Goal: Information Seeking & Learning: Learn about a topic

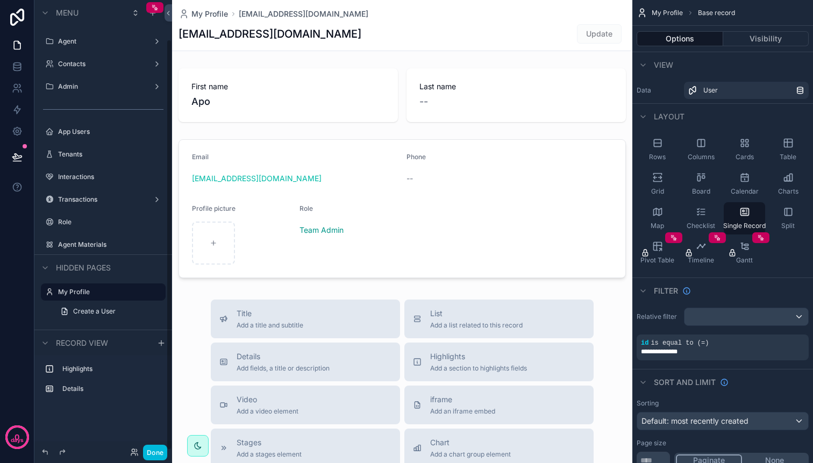
click at [98, 44] on label "Agent" at bounding box center [101, 41] width 86 height 9
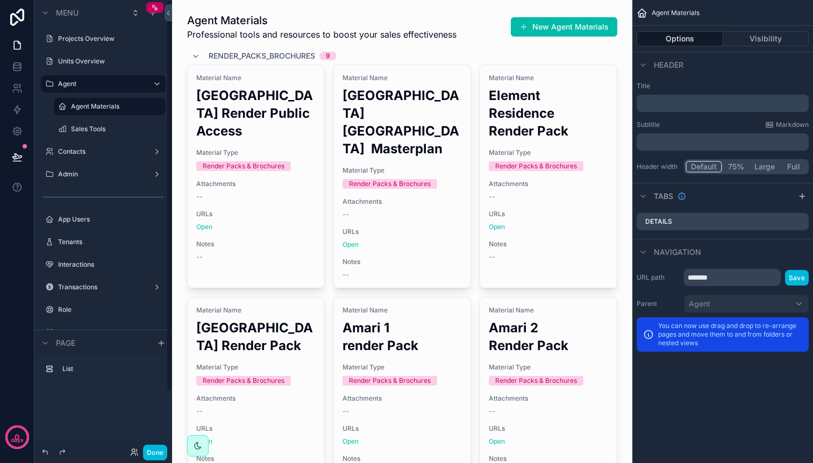
click at [95, 39] on label "Projects Overview" at bounding box center [108, 38] width 101 height 9
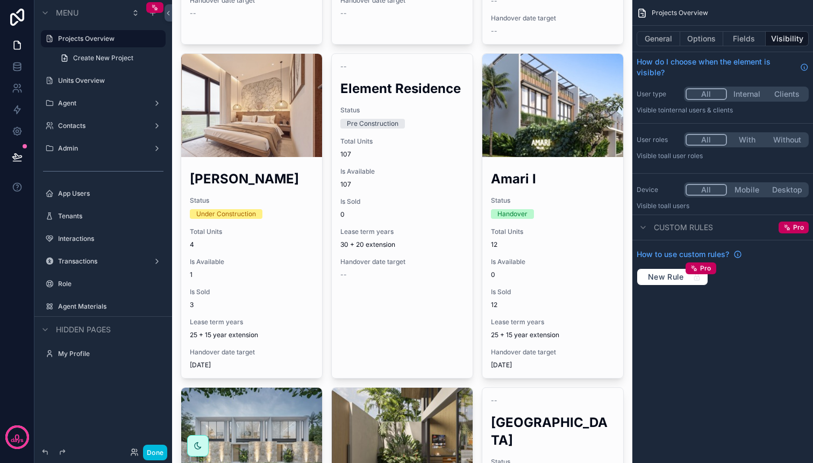
click at [259, 192] on div "scrollable content" at bounding box center [402, 264] width 460 height 1070
click at [257, 181] on h2 "[PERSON_NAME]" at bounding box center [252, 179] width 124 height 18
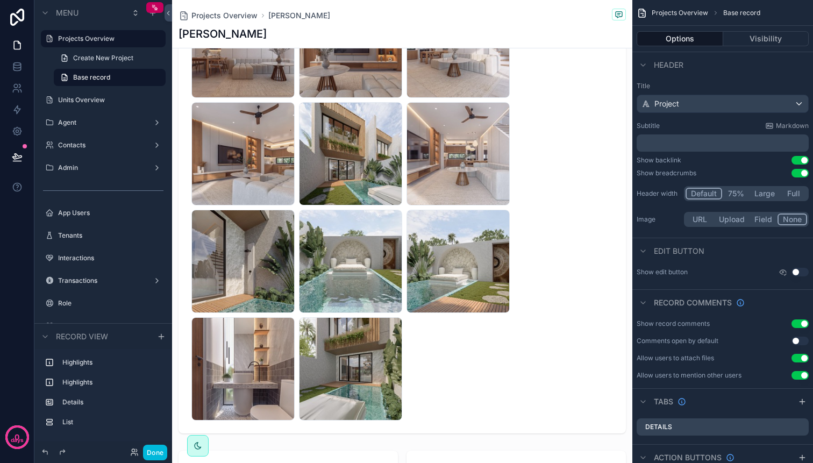
scroll to position [854, 0]
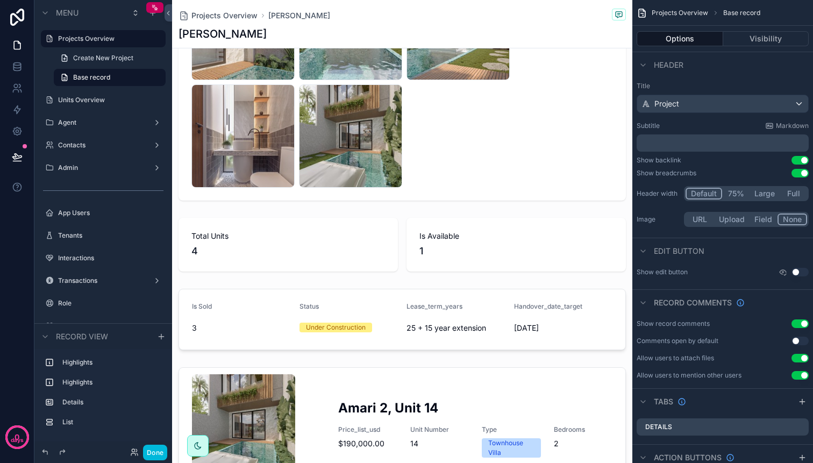
click at [512, 236] on div "scrollable content" at bounding box center [402, 244] width 460 height 62
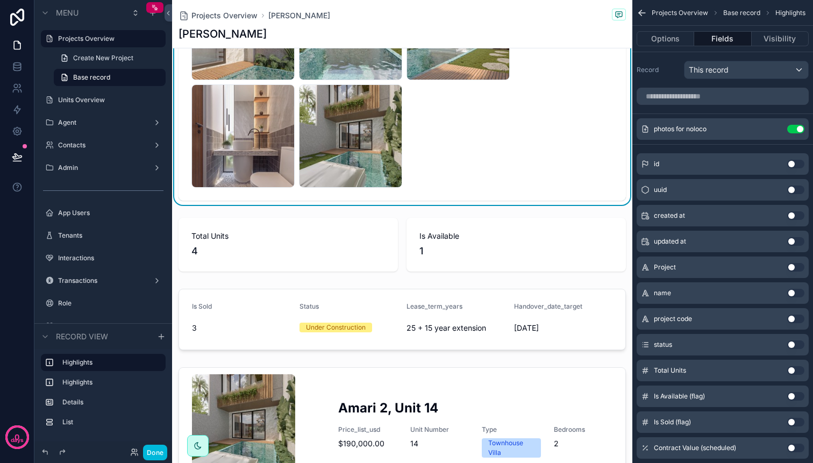
click at [524, 223] on div "scrollable content" at bounding box center [402, 244] width 460 height 62
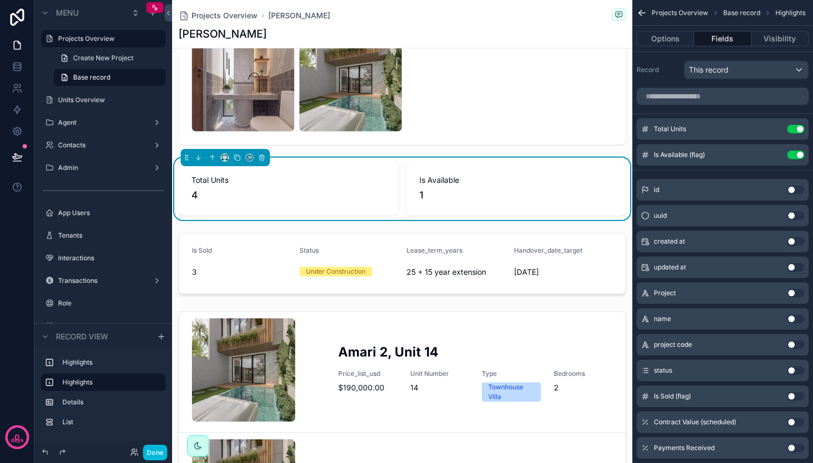
scroll to position [940, 0]
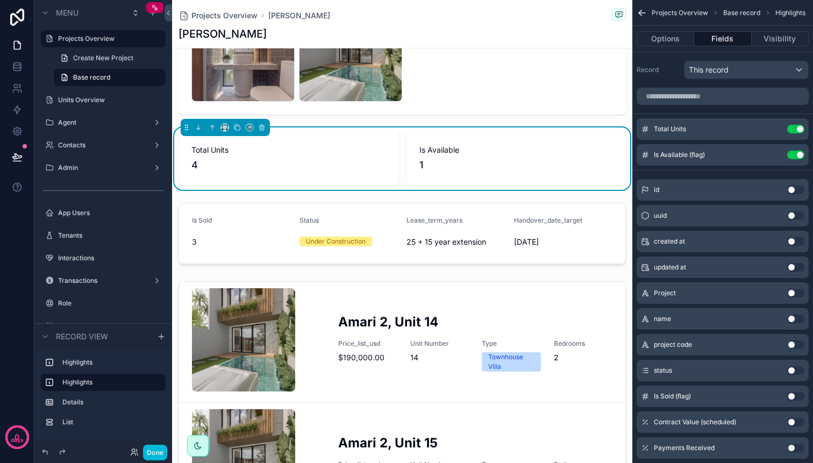
click at [521, 209] on div "scrollable content" at bounding box center [402, 233] width 460 height 70
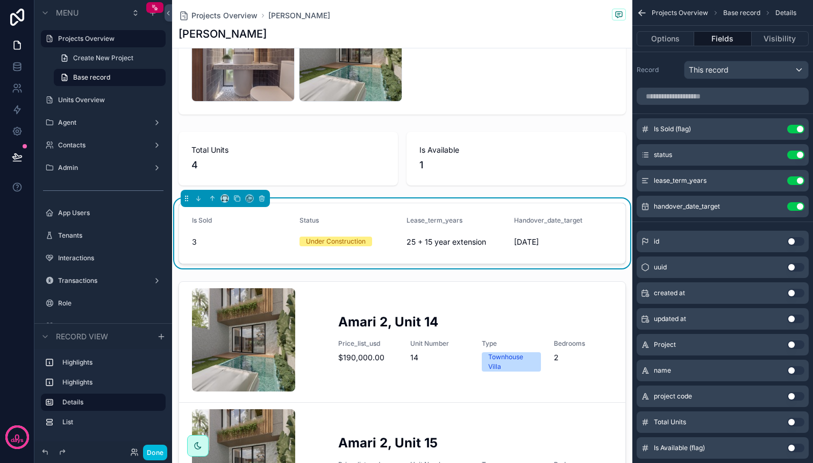
scroll to position [1025, 0]
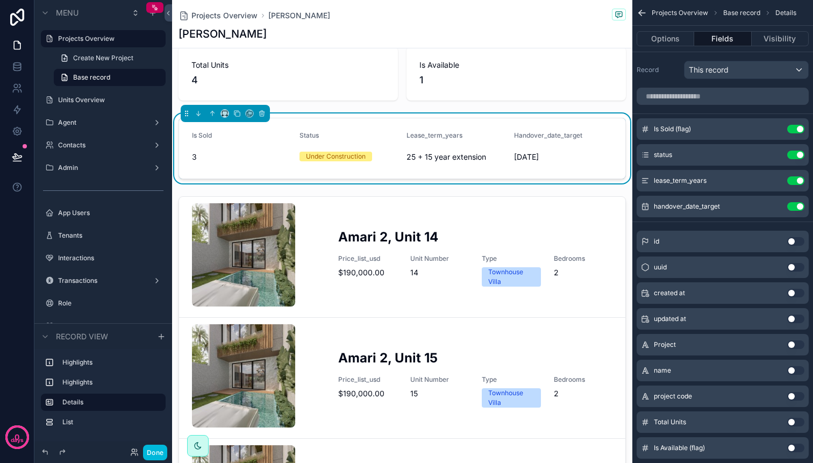
click at [520, 195] on div "scrollable content" at bounding box center [402, 372] width 460 height 360
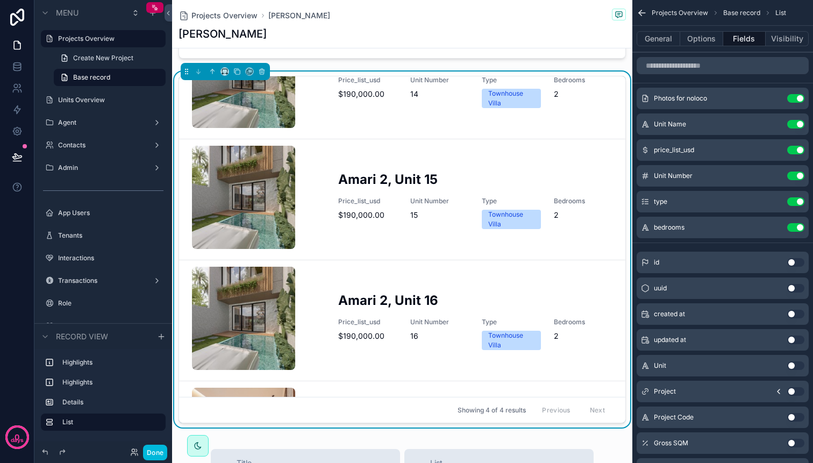
scroll to position [0, 0]
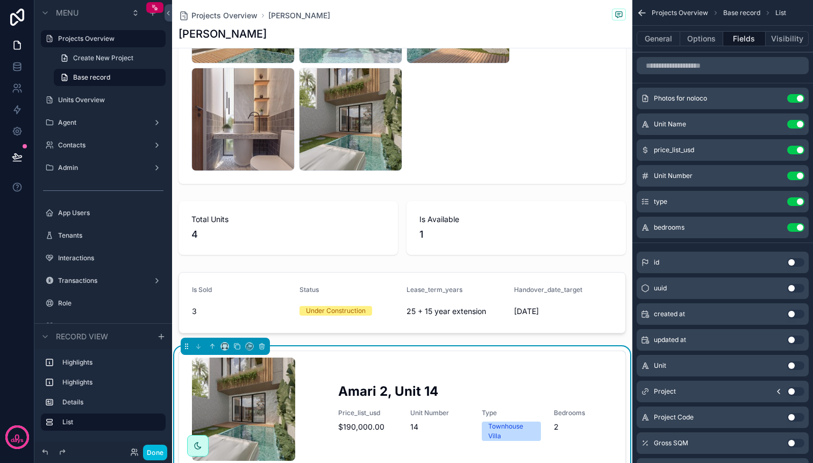
click at [559, 284] on div "scrollable content" at bounding box center [402, 303] width 460 height 70
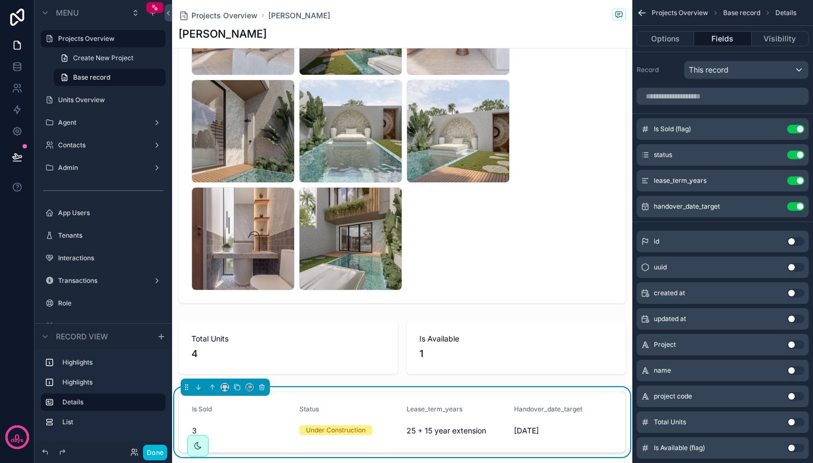
click at [555, 322] on div "scrollable content" at bounding box center [402, 347] width 460 height 62
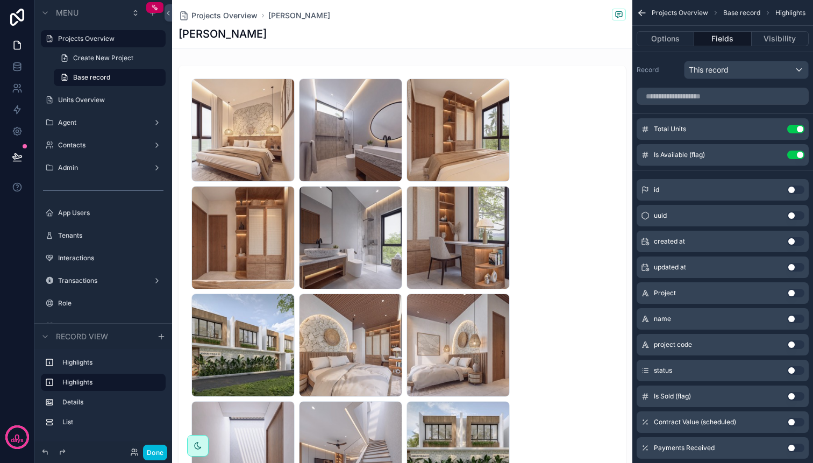
scroll to position [910, 0]
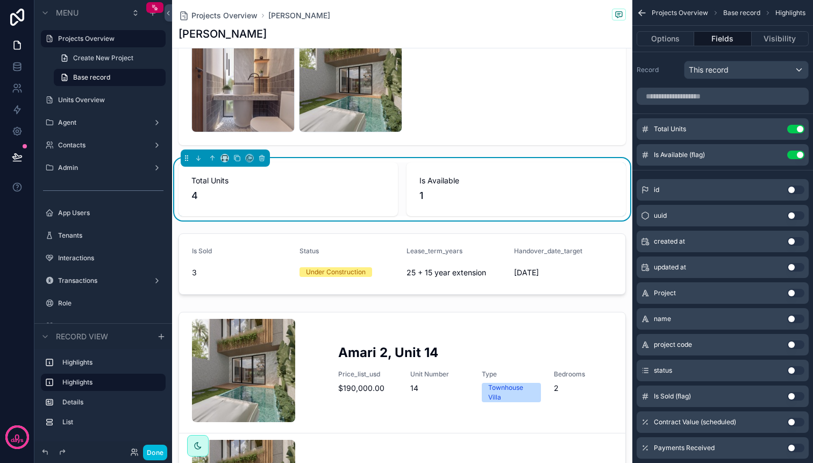
click at [546, 168] on div "Is Available 1" at bounding box center [515, 189] width 219 height 54
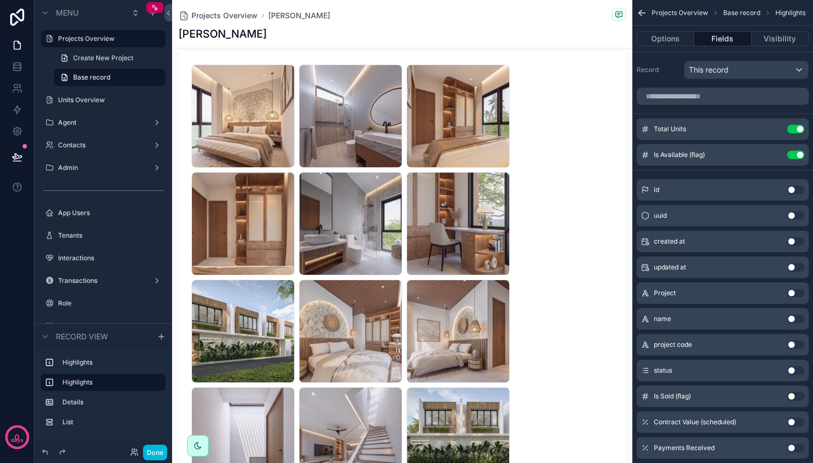
scroll to position [28, 0]
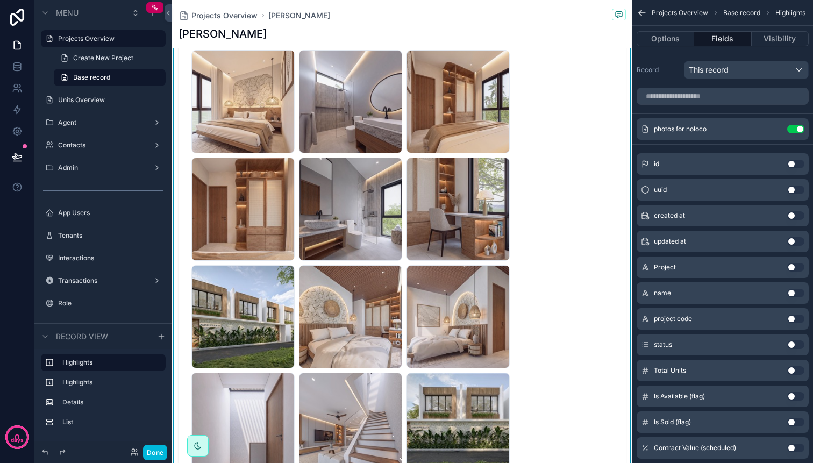
scroll to position [0, 0]
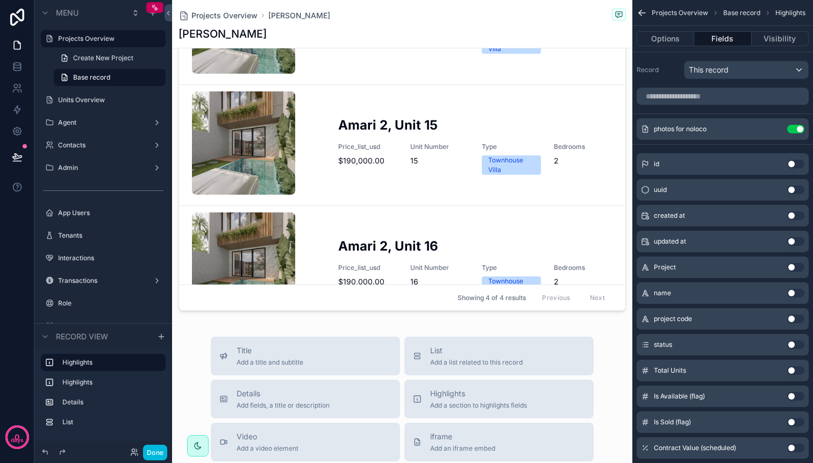
scroll to position [1170, 0]
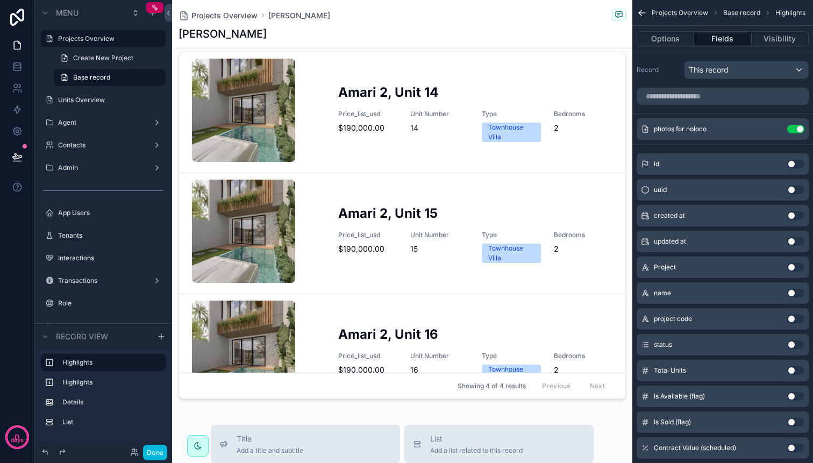
click at [614, 137] on div "scrollable content" at bounding box center [402, 227] width 460 height 360
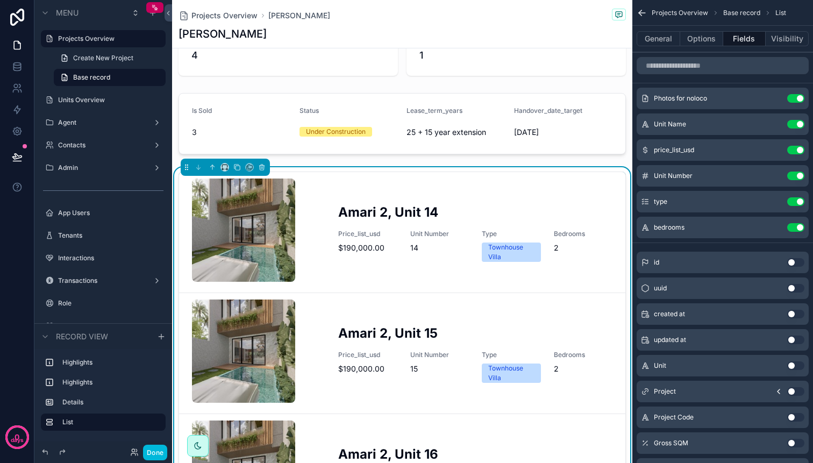
scroll to position [896, 0]
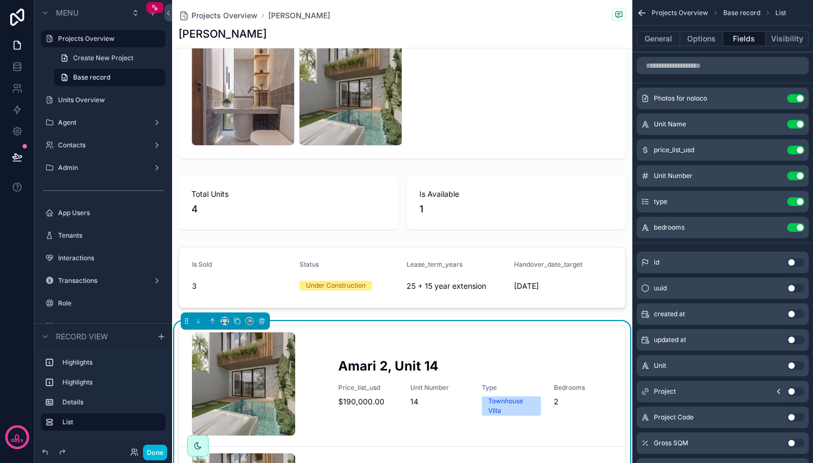
click at [353, 390] on span "Price_list_usd" at bounding box center [367, 387] width 59 height 9
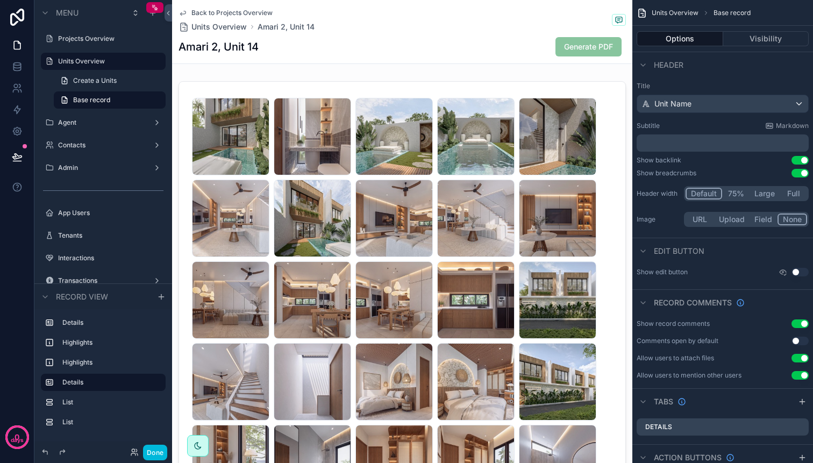
click at [186, 13] on icon "scrollable content" at bounding box center [182, 13] width 9 height 9
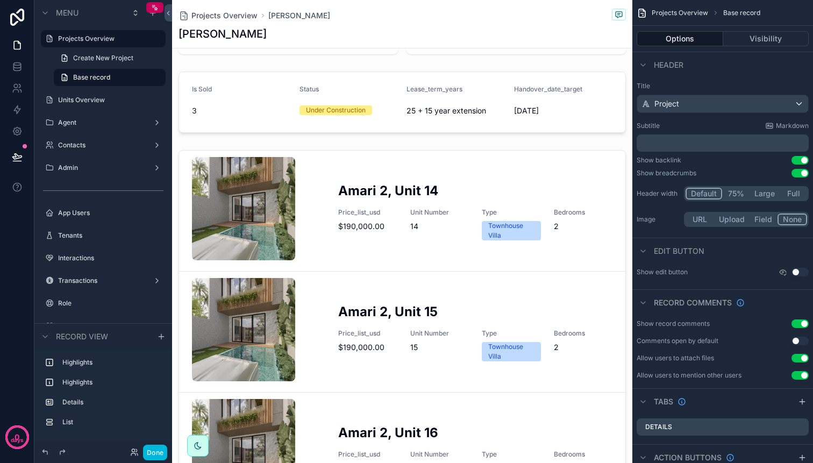
scroll to position [1042, 0]
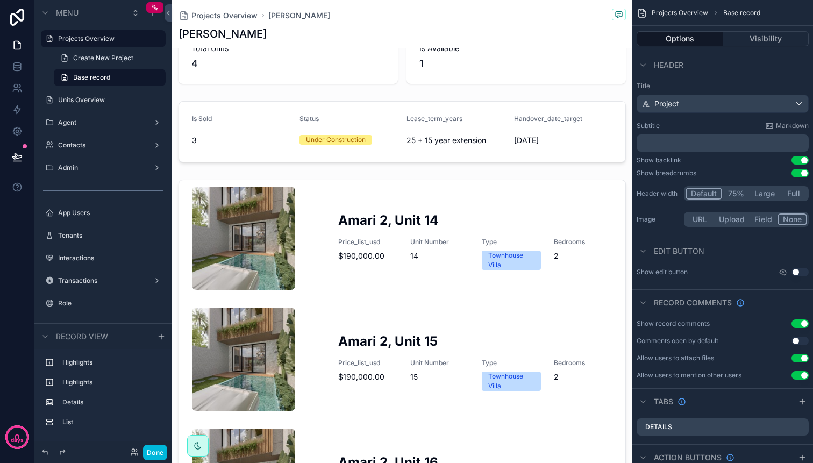
click at [264, 177] on div "scrollable content" at bounding box center [402, 355] width 460 height 360
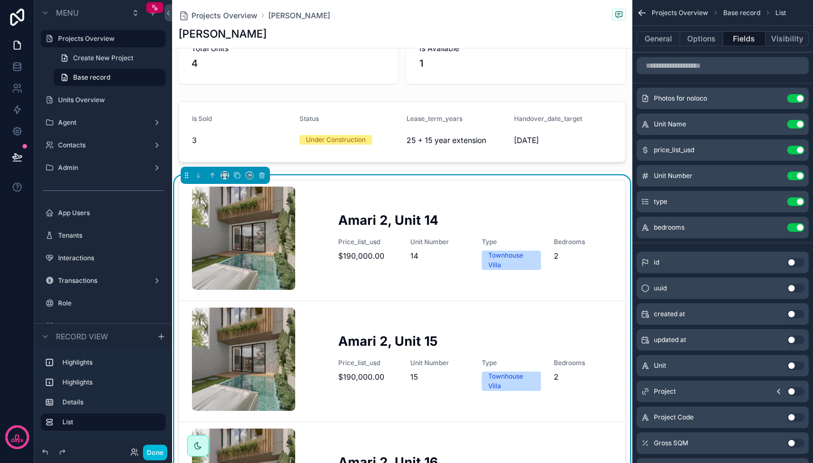
click at [694, 151] on span "price_list_usd" at bounding box center [674, 150] width 40 height 9
click at [0, 0] on icon "scrollable content" at bounding box center [0, 0] width 0 height 0
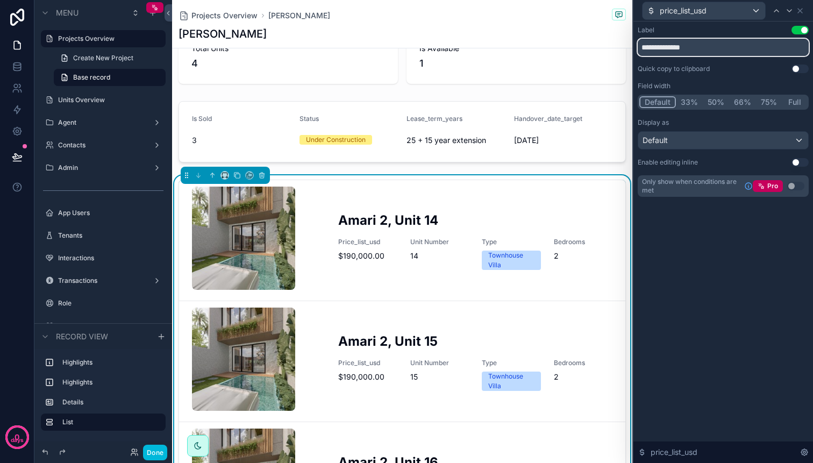
click at [697, 49] on input "**********" at bounding box center [723, 47] width 171 height 17
drag, startPoint x: 689, startPoint y: 47, endPoint x: 608, endPoint y: 45, distance: 81.2
click at [608, 45] on div "**********" at bounding box center [406, 231] width 813 height 463
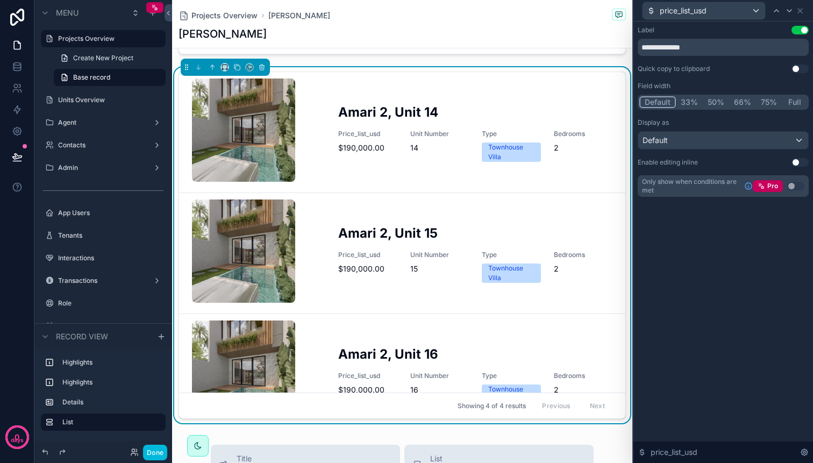
scroll to position [1147, 0]
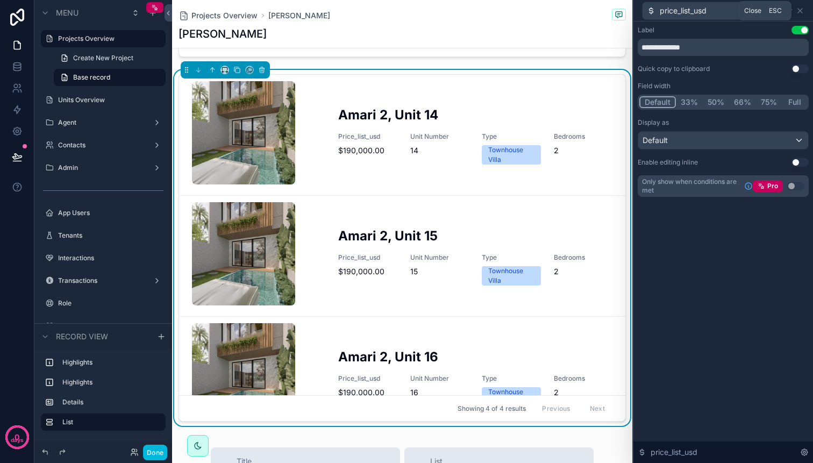
click at [800, 11] on icon at bounding box center [800, 11] width 4 height 4
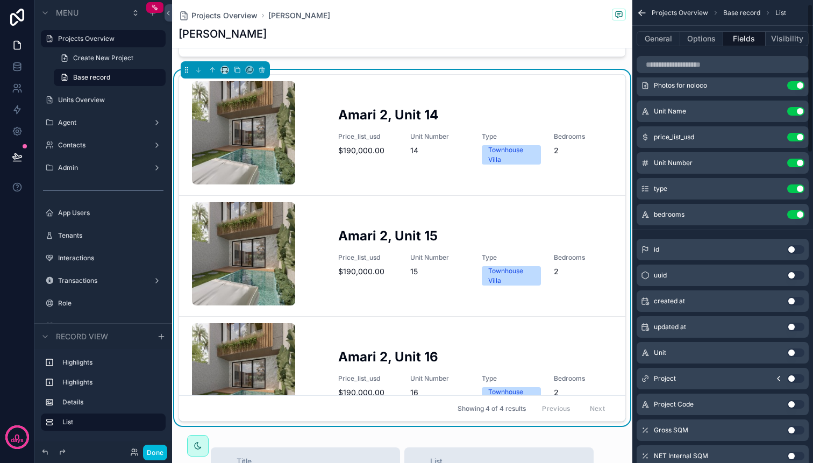
scroll to position [0, 0]
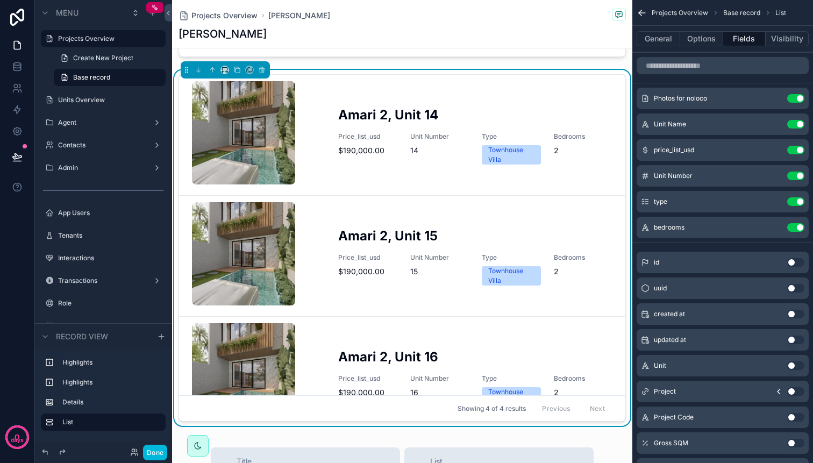
click at [705, 41] on button "Options" at bounding box center [701, 38] width 43 height 15
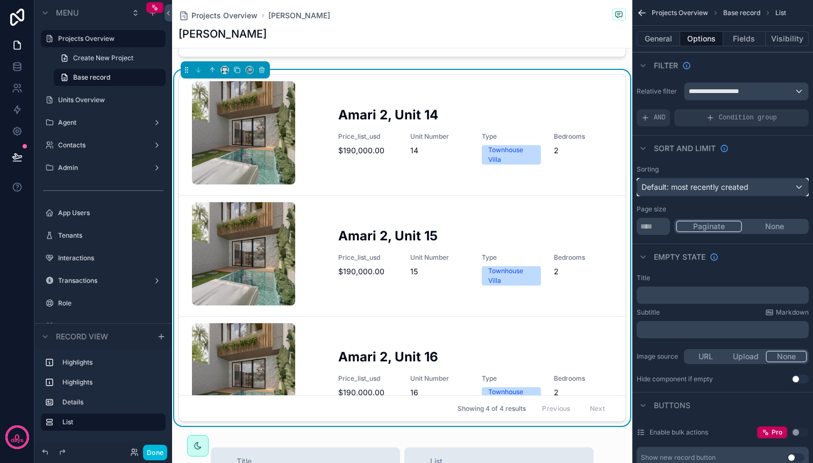
click at [715, 186] on span "Default: most recently created" at bounding box center [694, 186] width 107 height 9
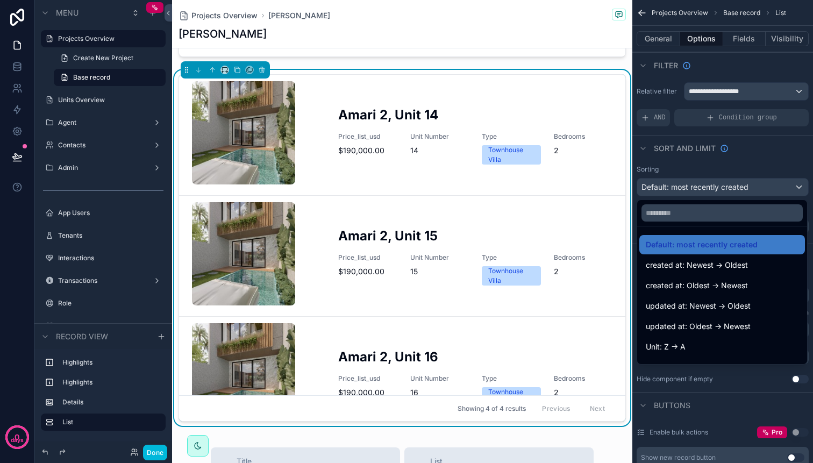
click at [715, 186] on div "scrollable content" at bounding box center [406, 231] width 813 height 463
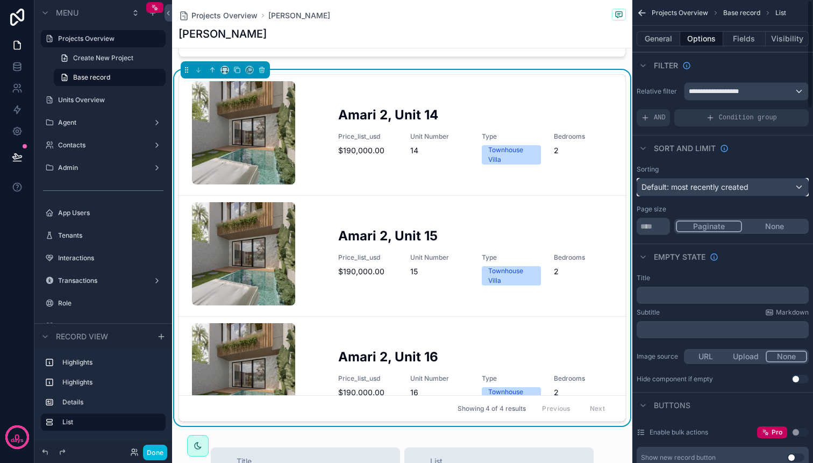
click at [715, 186] on span "Default: most recently created" at bounding box center [694, 186] width 107 height 9
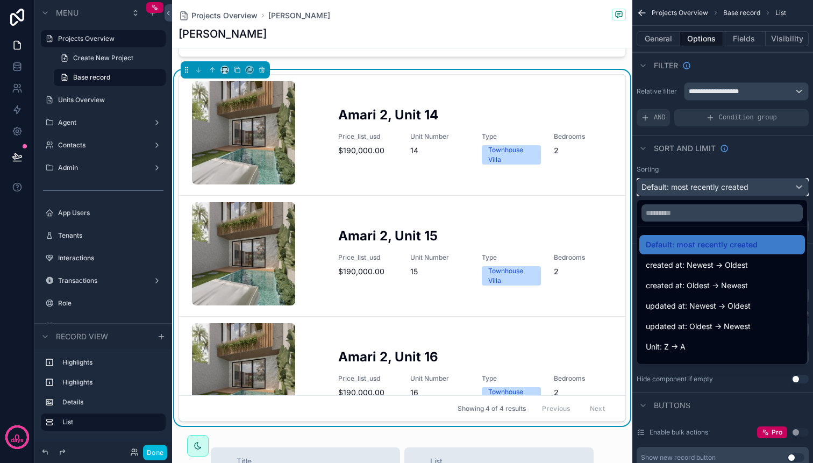
scroll to position [30, 0]
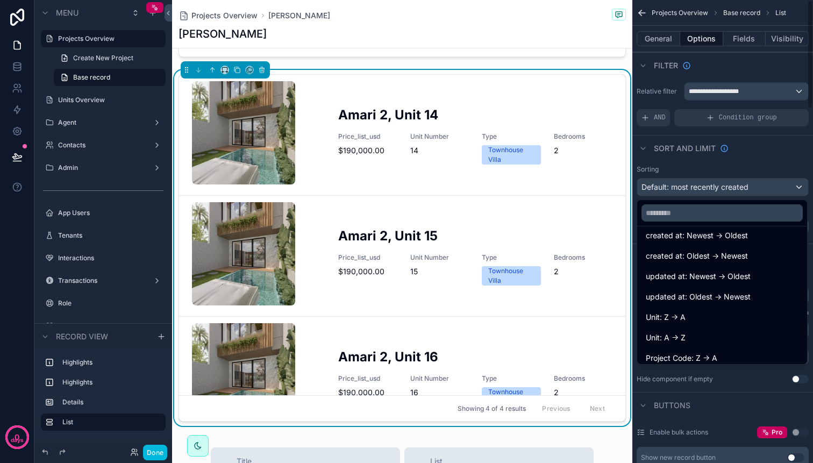
click at [741, 175] on div "scrollable content" at bounding box center [406, 231] width 813 height 463
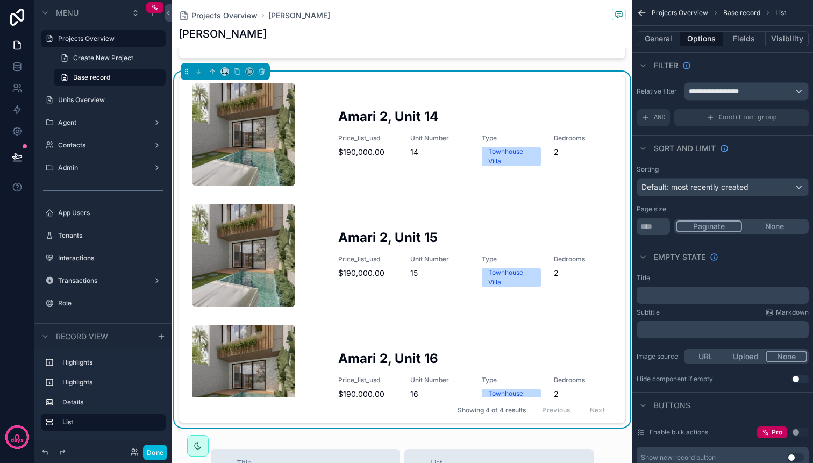
scroll to position [1140, 0]
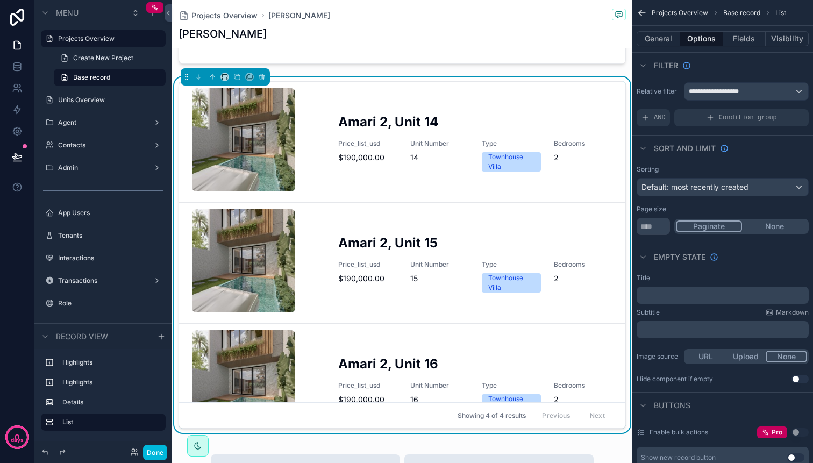
click at [664, 40] on button "General" at bounding box center [658, 38] width 44 height 15
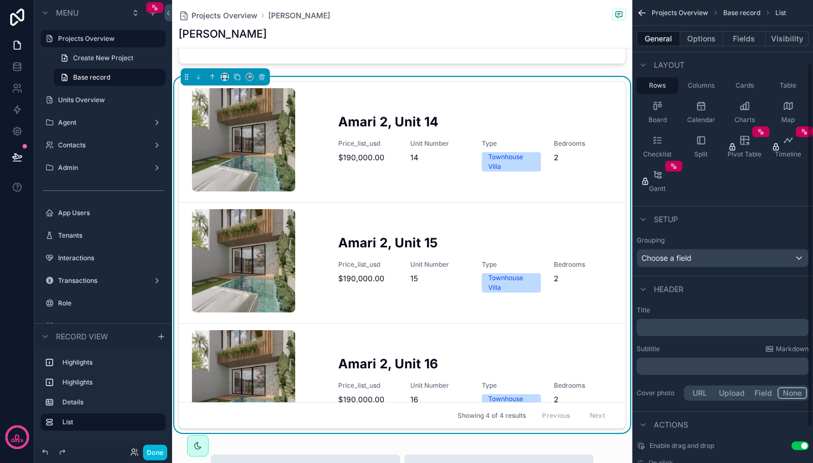
scroll to position [118, 0]
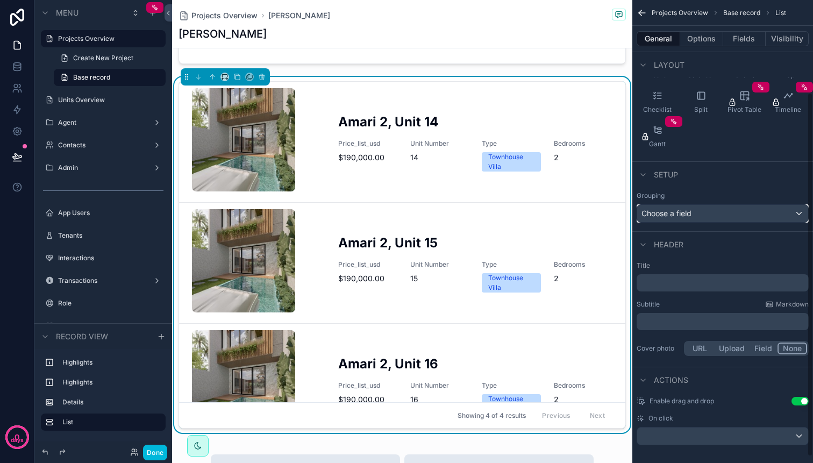
click at [696, 218] on div "Choose a field" at bounding box center [722, 213] width 171 height 17
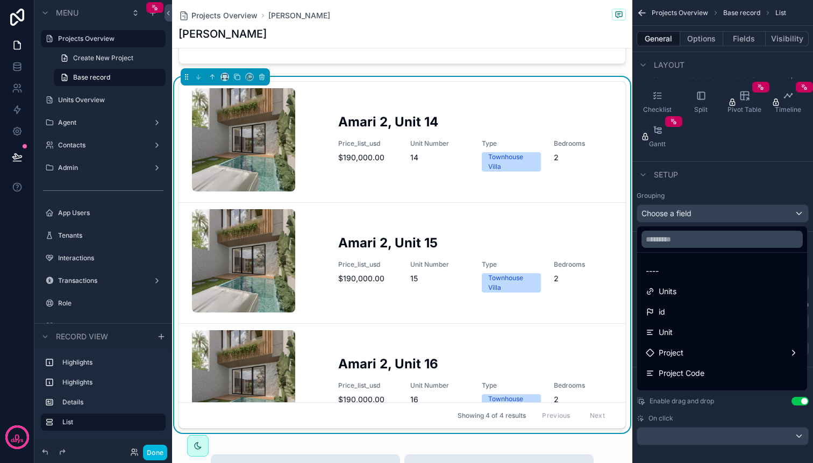
click at [696, 214] on div "scrollable content" at bounding box center [406, 231] width 813 height 463
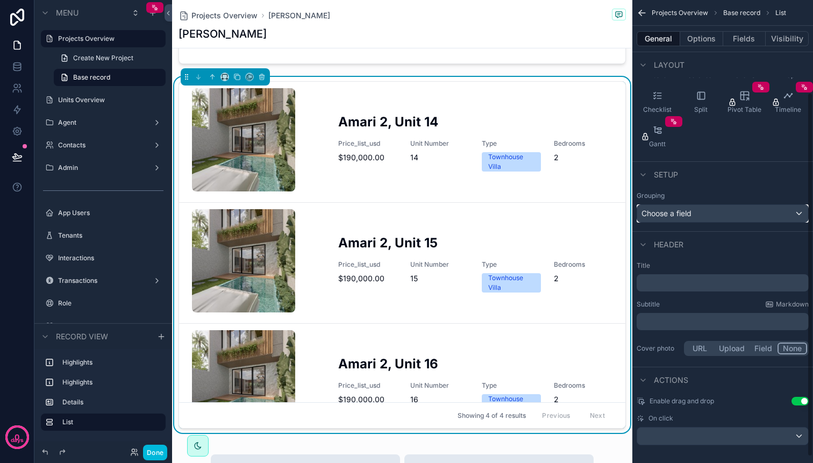
click at [696, 214] on div "Choose a field" at bounding box center [722, 213] width 171 height 17
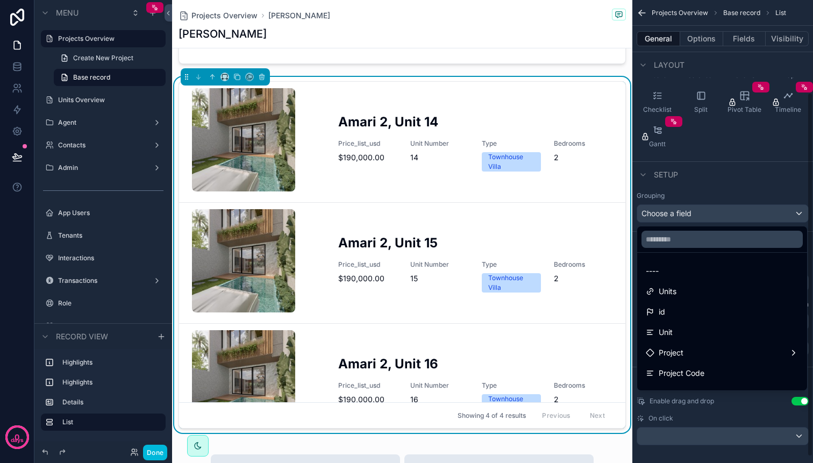
click at [704, 217] on div "scrollable content" at bounding box center [406, 231] width 813 height 463
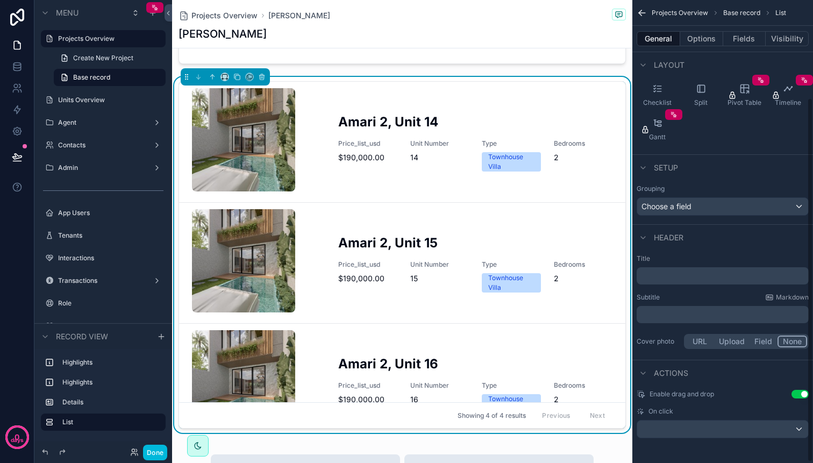
scroll to position [126, 0]
click at [705, 209] on div "Choose a field" at bounding box center [722, 205] width 171 height 17
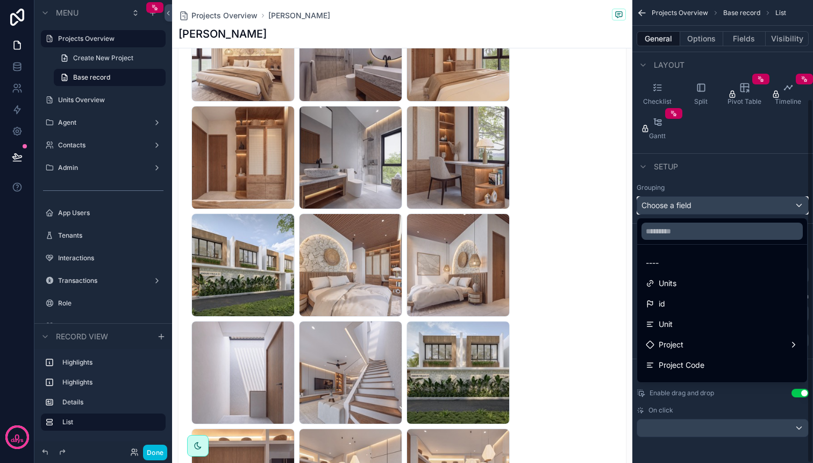
scroll to position [0, 0]
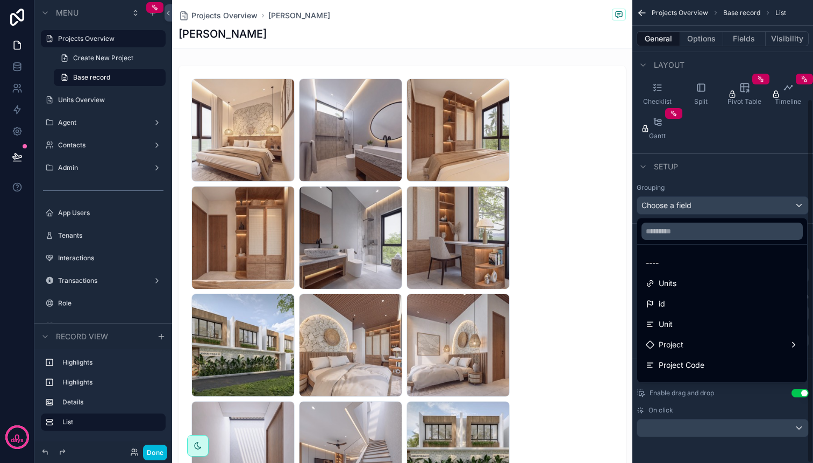
click at [118, 41] on div "scrollable content" at bounding box center [406, 231] width 813 height 463
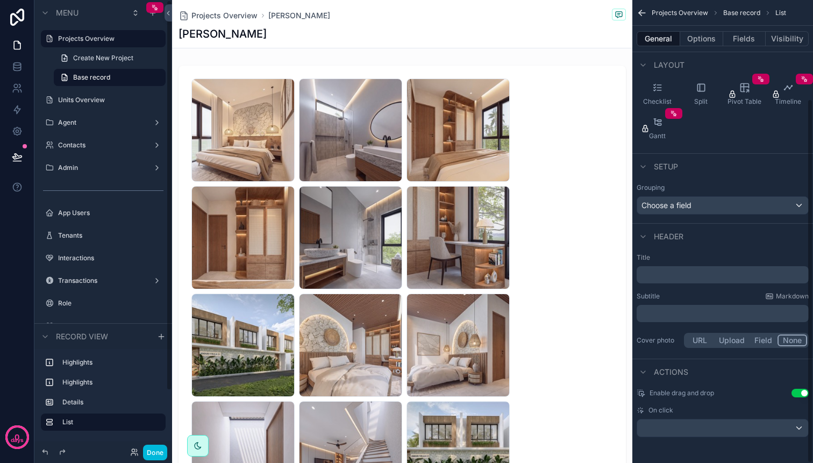
click at [117, 39] on label "Projects Overview" at bounding box center [108, 38] width 101 height 9
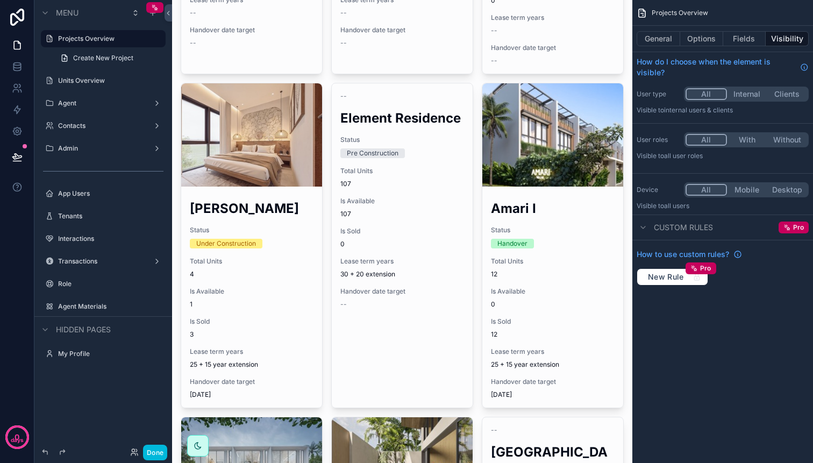
scroll to position [234, 0]
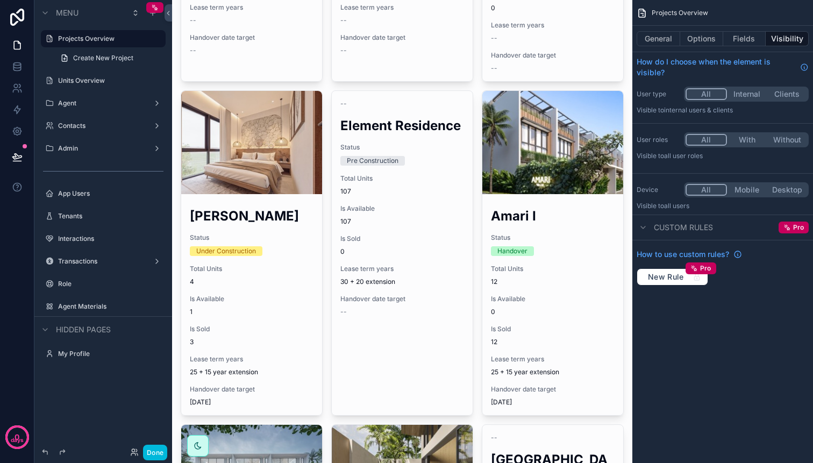
click at [81, 42] on label "Projects Overview" at bounding box center [108, 38] width 101 height 9
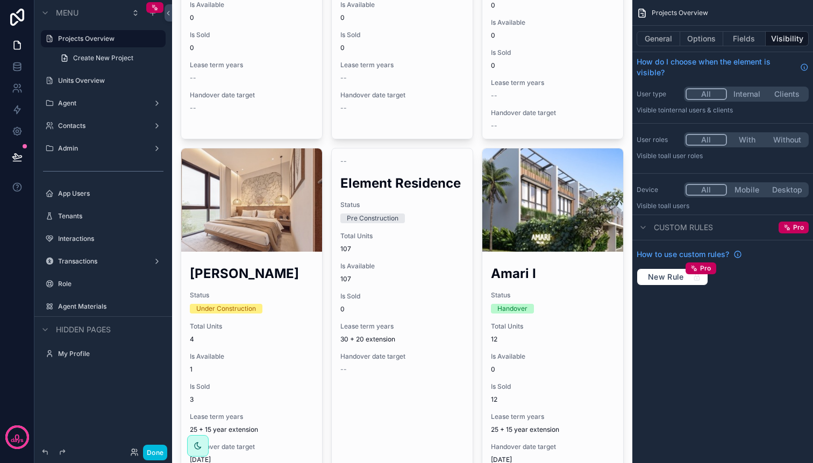
scroll to position [0, 0]
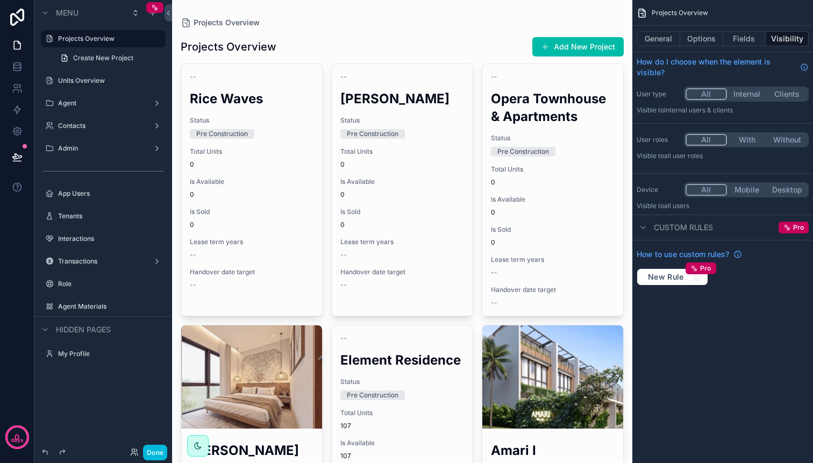
click at [103, 85] on div "Units Overview" at bounding box center [110, 80] width 105 height 9
click at [98, 83] on label "Units Overview" at bounding box center [108, 80] width 101 height 9
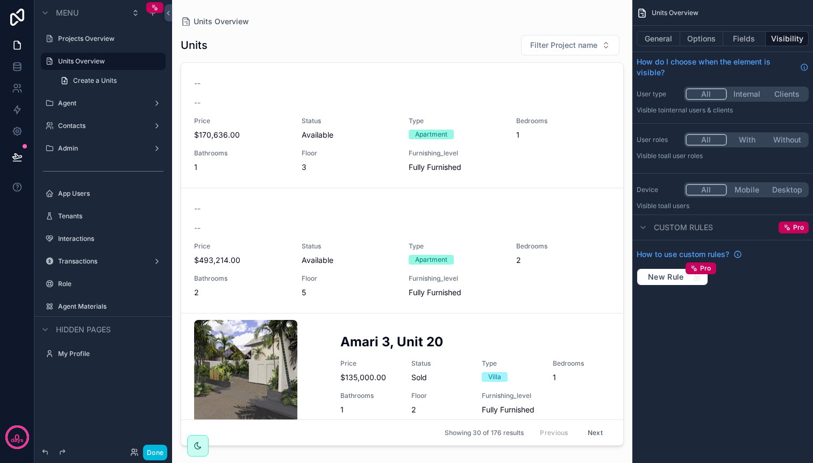
click at [559, 47] on div "scrollable content" at bounding box center [402, 225] width 460 height 450
click at [560, 46] on span "Filter Project name" at bounding box center [563, 45] width 67 height 11
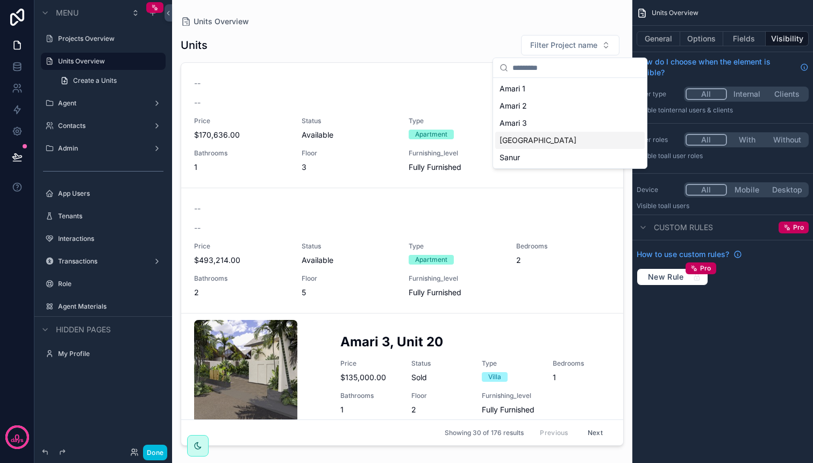
click at [540, 137] on div "[GEOGRAPHIC_DATA]" at bounding box center [569, 140] width 149 height 17
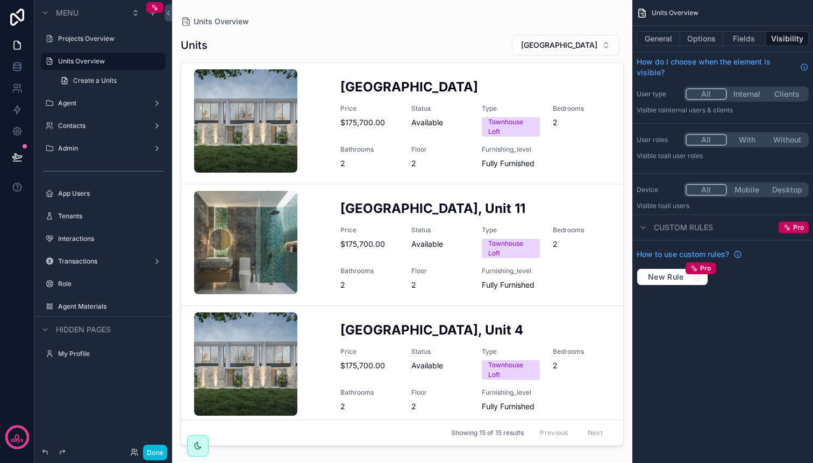
click at [68, 99] on label "Agent" at bounding box center [101, 103] width 86 height 9
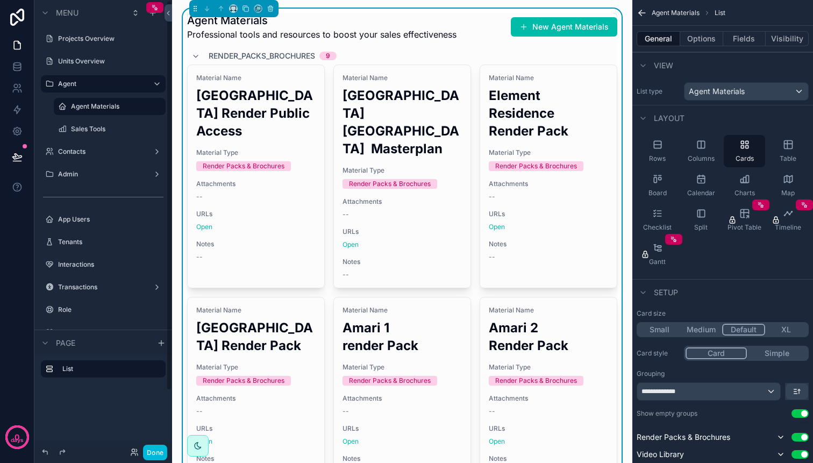
click at [86, 43] on div "Projects Overview" at bounding box center [110, 38] width 105 height 9
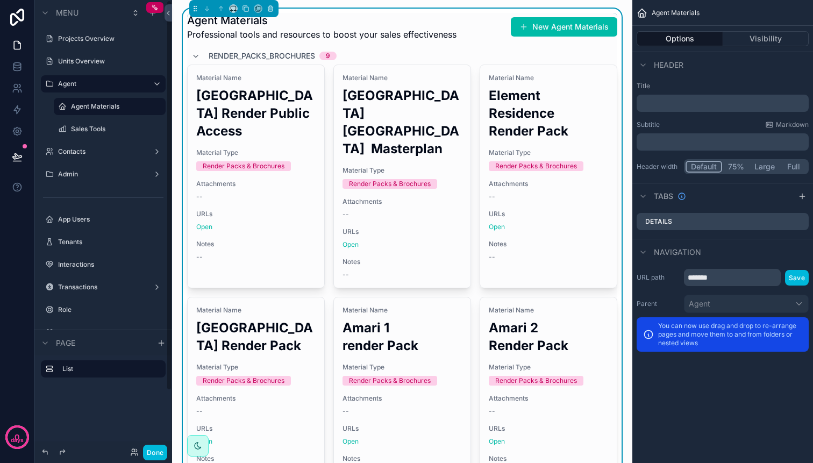
click at [87, 41] on label "Projects Overview" at bounding box center [108, 38] width 101 height 9
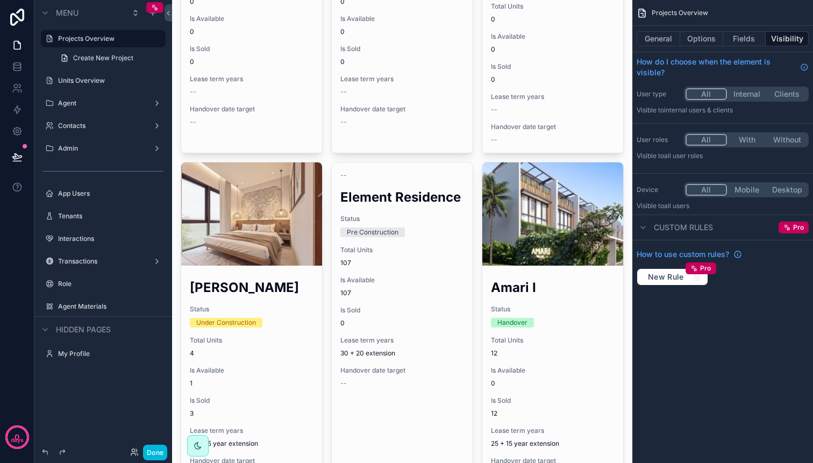
scroll to position [185, 0]
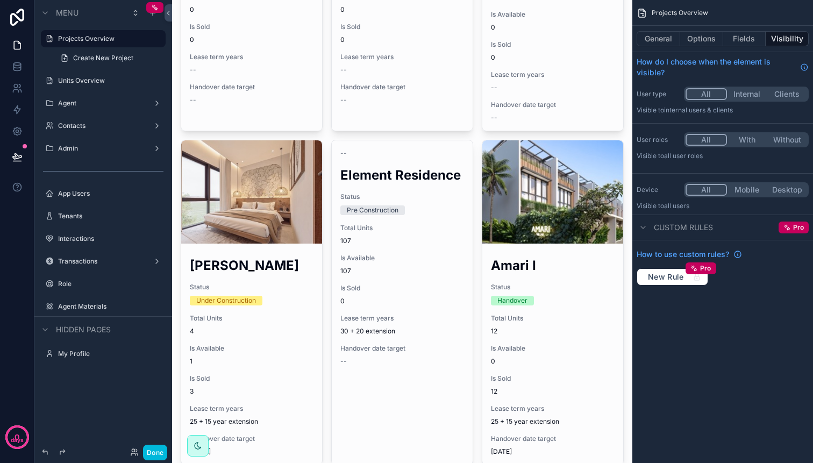
click at [363, 259] on div "scrollable content" at bounding box center [402, 350] width 460 height 1070
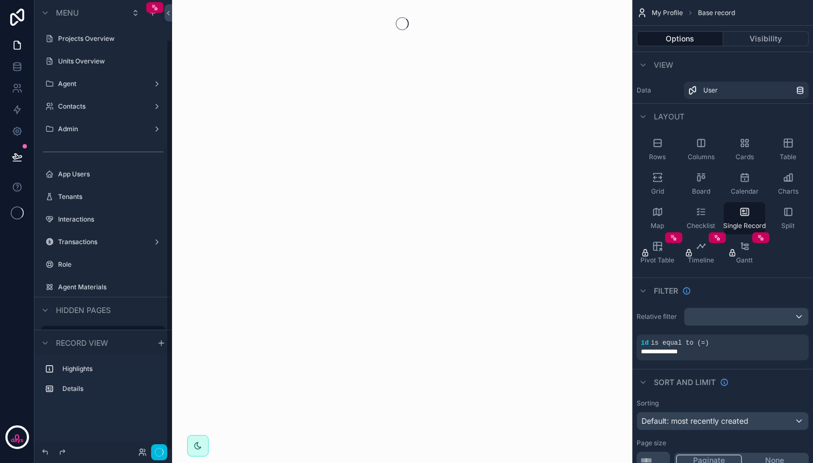
scroll to position [42, 0]
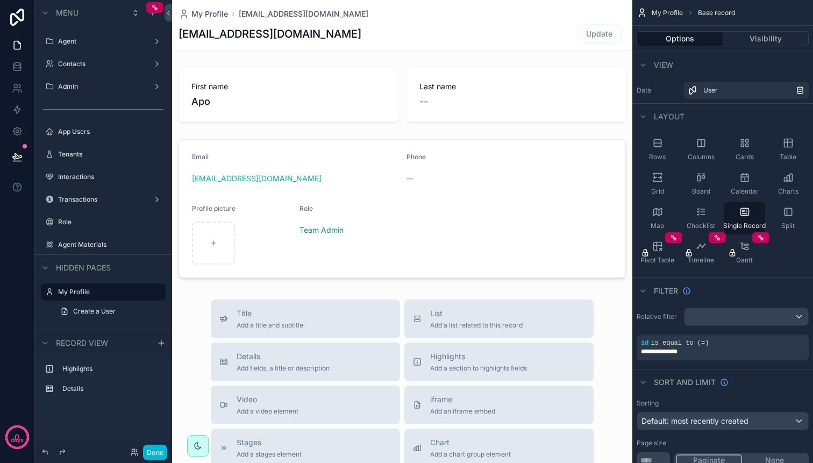
click at [90, 46] on div "Agent" at bounding box center [103, 41] width 90 height 9
click at [85, 46] on div "Agent" at bounding box center [103, 41] width 90 height 9
click at [73, 42] on label "Agent" at bounding box center [101, 41] width 86 height 9
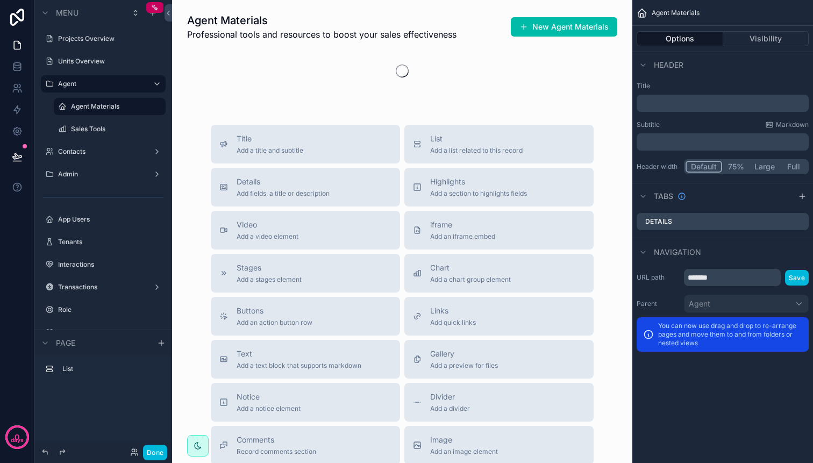
click at [73, 42] on label "Projects Overview" at bounding box center [108, 38] width 101 height 9
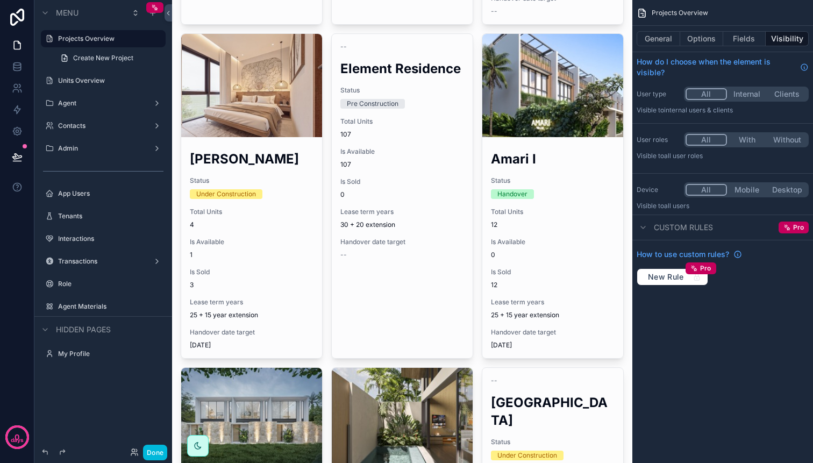
click at [253, 176] on div "scrollable content" at bounding box center [402, 244] width 460 height 1070
click at [253, 176] on span "Status" at bounding box center [252, 180] width 124 height 9
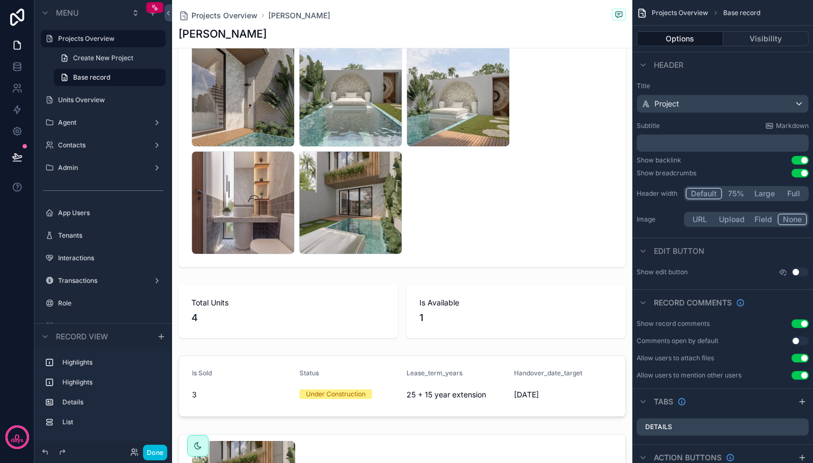
scroll to position [833, 0]
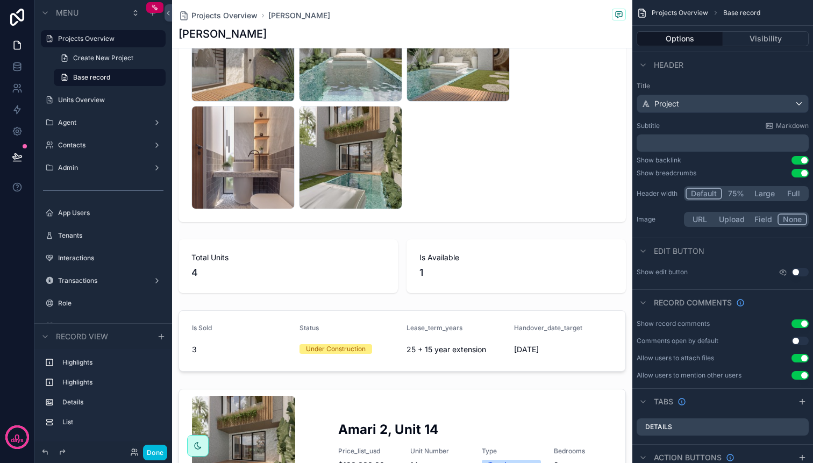
click at [517, 286] on div "scrollable content" at bounding box center [402, 266] width 460 height 62
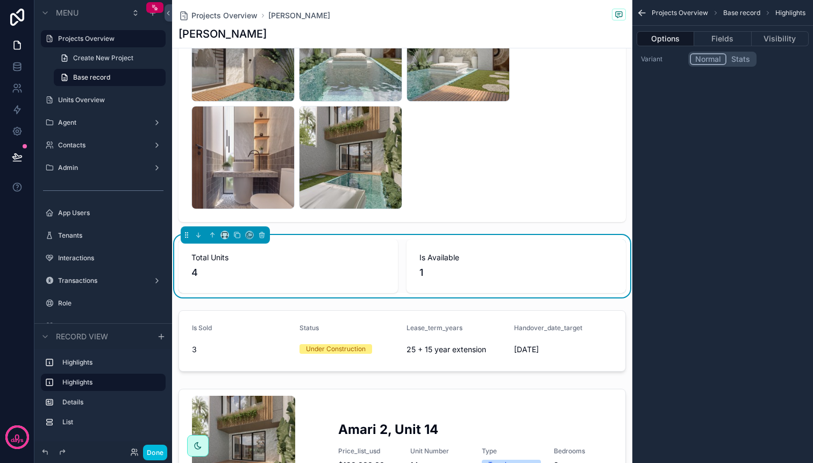
click at [719, 38] on button "Fields" at bounding box center [722, 38] width 57 height 15
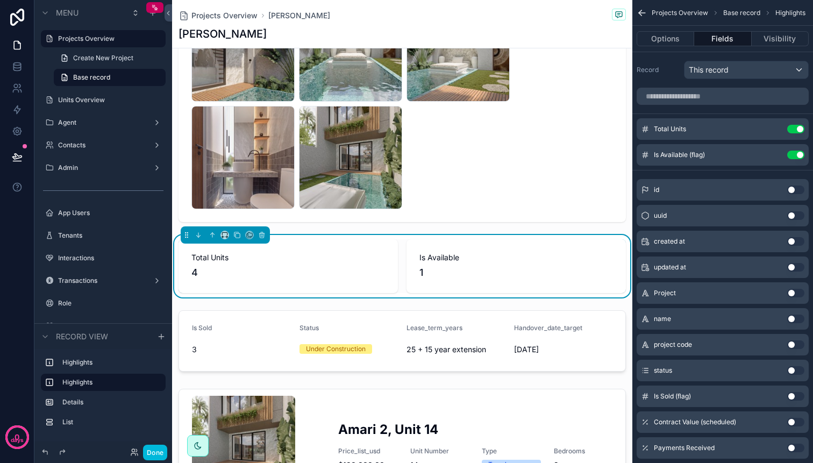
click at [0, 0] on icon "scrollable content" at bounding box center [0, 0] width 0 height 0
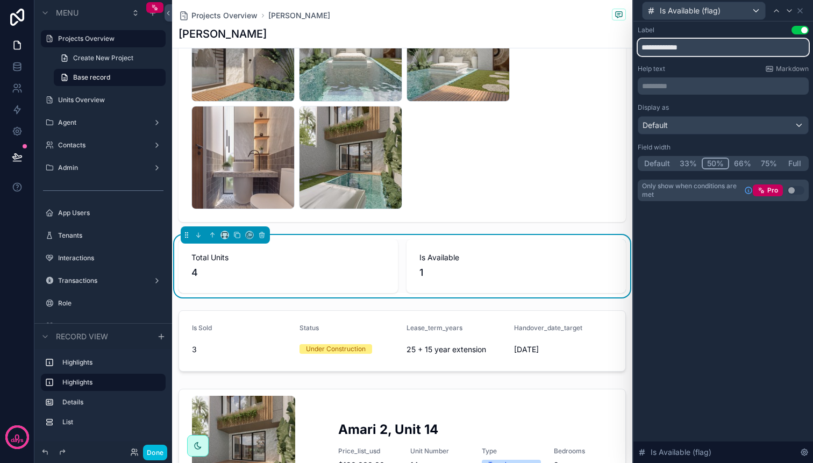
click at [707, 49] on input "**********" at bounding box center [723, 47] width 171 height 17
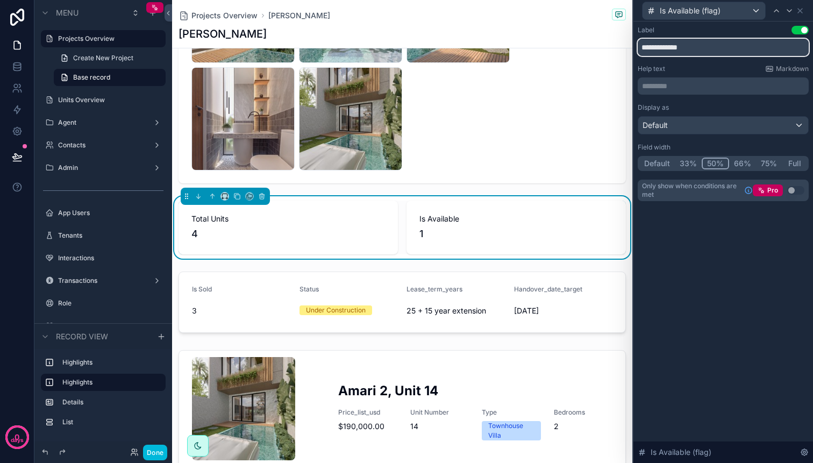
scroll to position [841, 0]
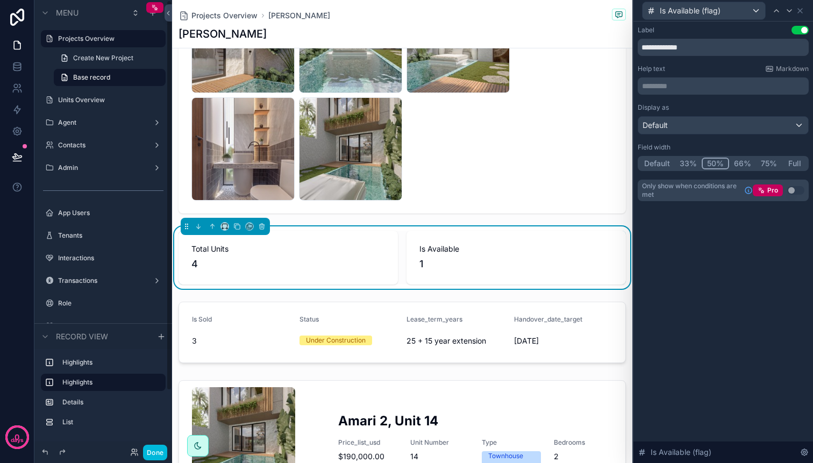
click at [97, 96] on div "Units Overview" at bounding box center [110, 100] width 105 height 9
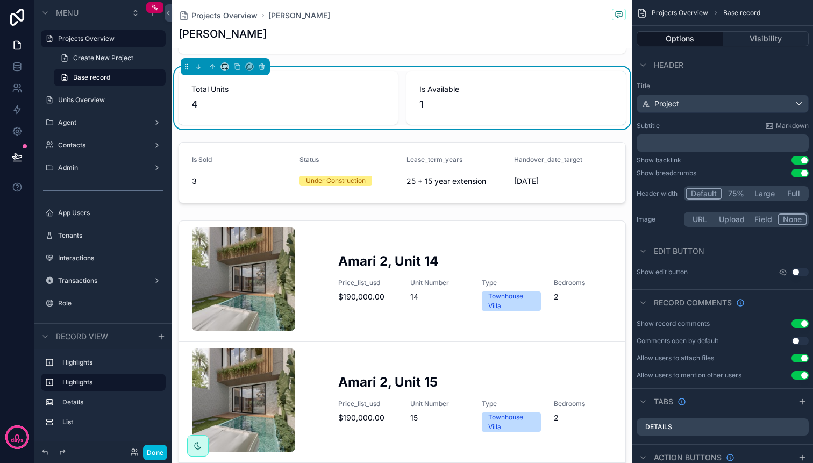
scroll to position [1038, 0]
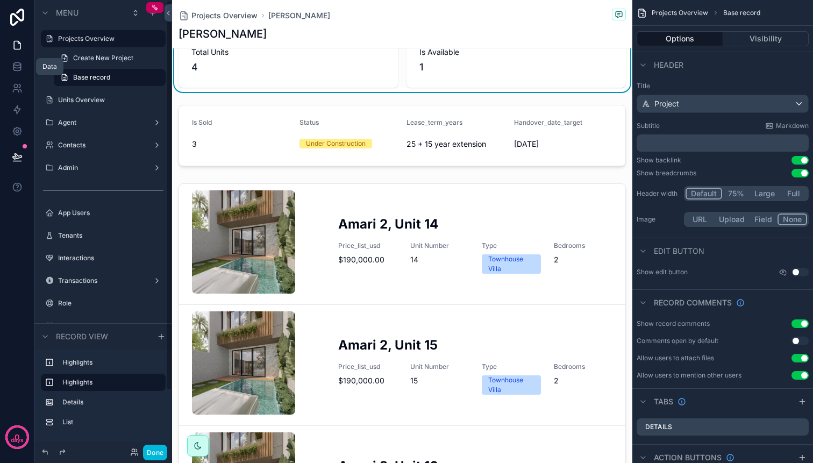
click at [9, 71] on link at bounding box center [17, 67] width 34 height 22
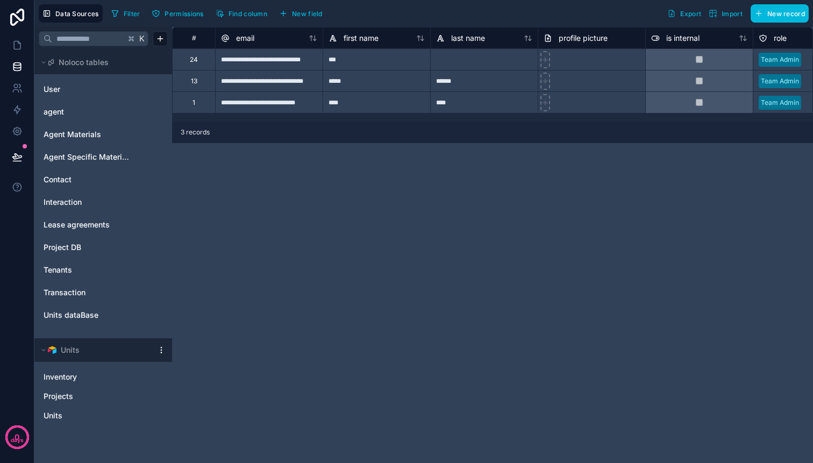
click at [79, 394] on link "Projects" at bounding box center [93, 396] width 98 height 11
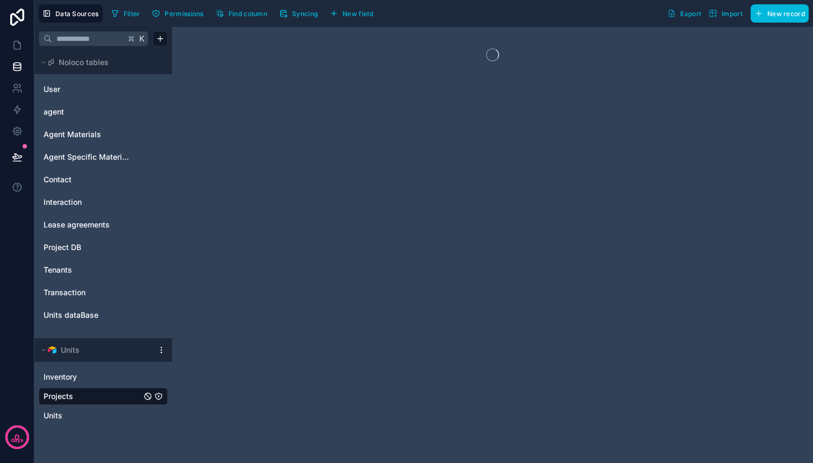
click at [81, 382] on div "Inventory" at bounding box center [103, 376] width 129 height 17
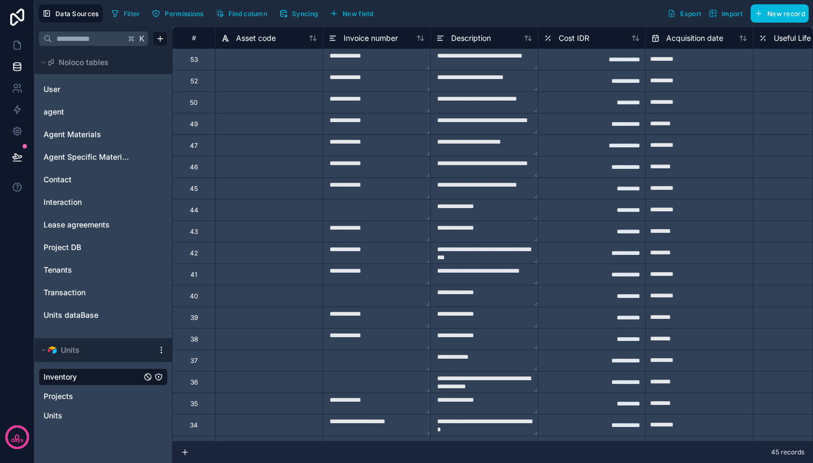
click at [80, 395] on link "Projects" at bounding box center [93, 396] width 98 height 11
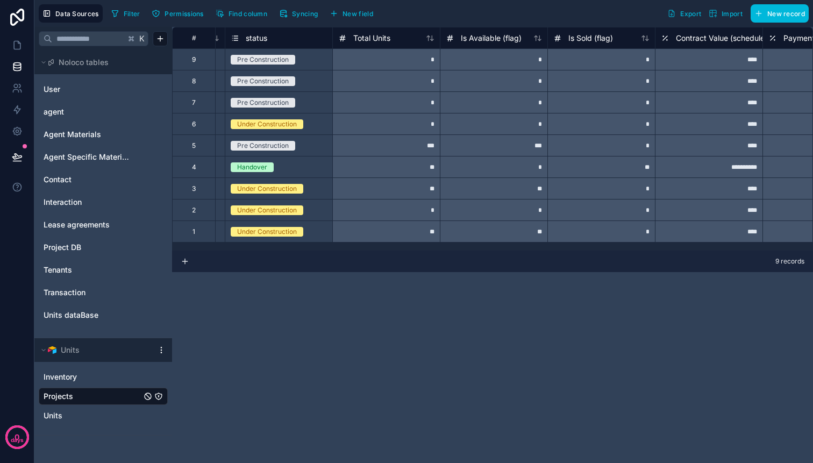
scroll to position [0, 325]
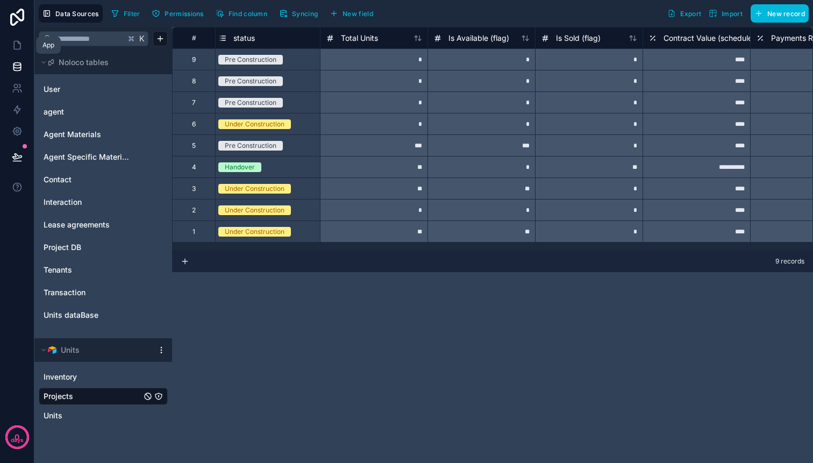
click at [19, 50] on icon at bounding box center [17, 45] width 11 height 11
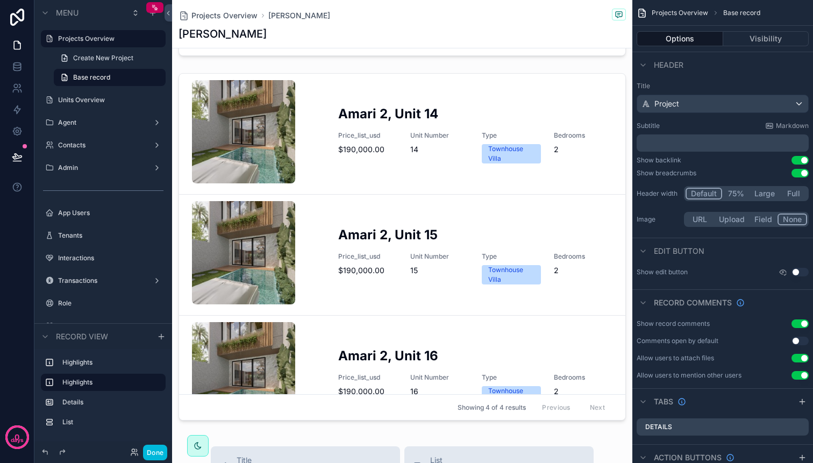
scroll to position [1153, 0]
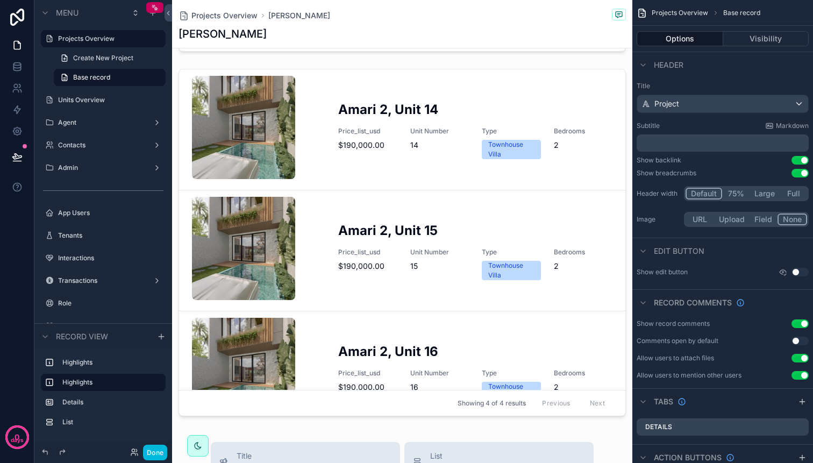
click at [614, 319] on div "scrollable content" at bounding box center [402, 245] width 460 height 360
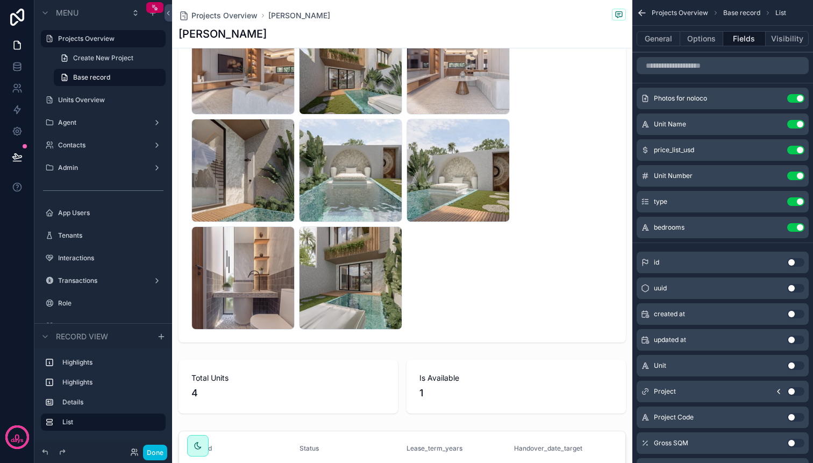
scroll to position [0, 0]
